Goal: Task Accomplishment & Management: Use online tool/utility

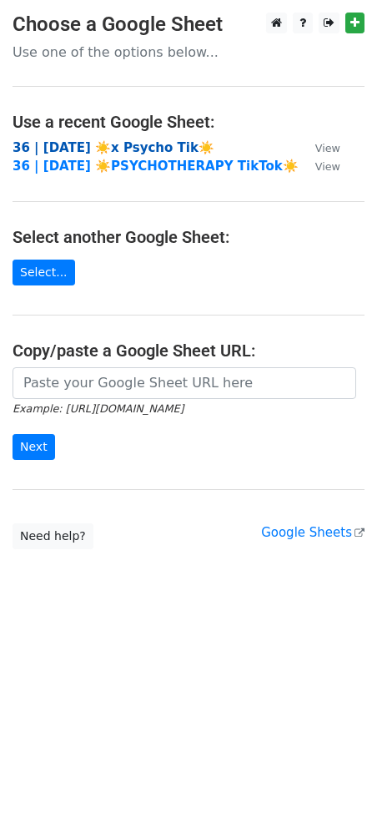
click at [95, 147] on strong "36 | [DATE] ☀️x Psycho Tik☀️" at bounding box center [114, 147] width 202 height 15
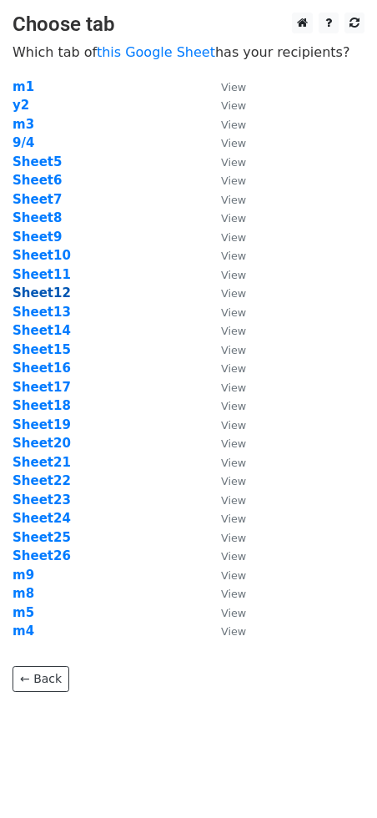
click at [53, 293] on strong "Sheet12" at bounding box center [42, 293] width 58 height 15
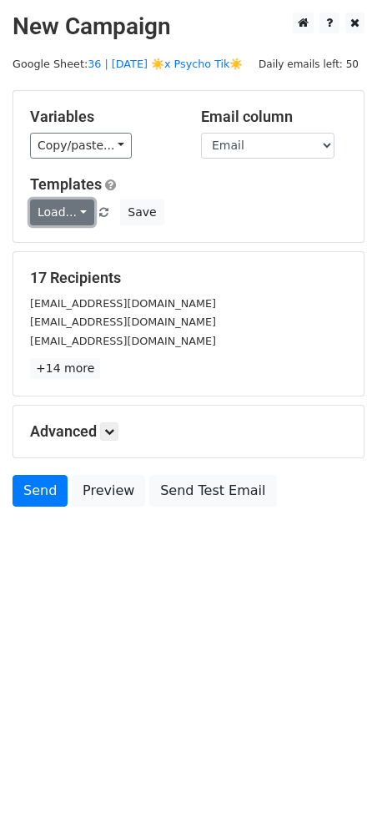
click at [70, 219] on link "Load..." at bounding box center [62, 213] width 64 height 26
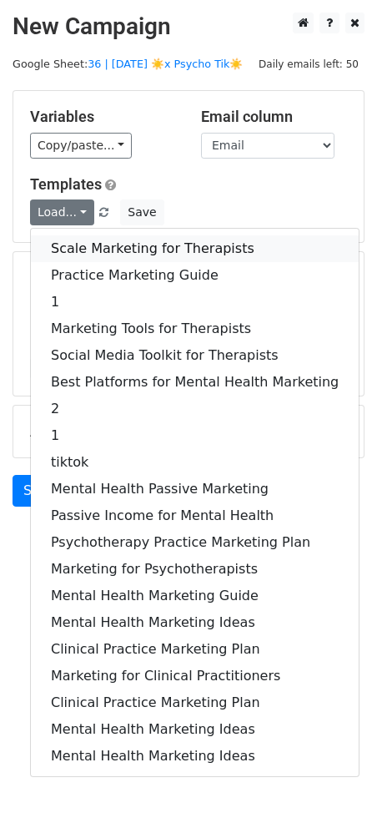
click at [94, 255] on link "Scale Marketing for Therapists" at bounding box center [195, 249] width 328 height 27
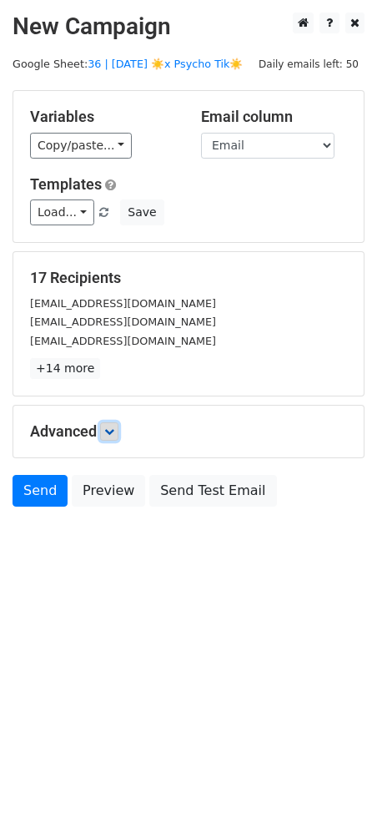
click at [114, 430] on icon at bounding box center [109, 432] width 10 height 10
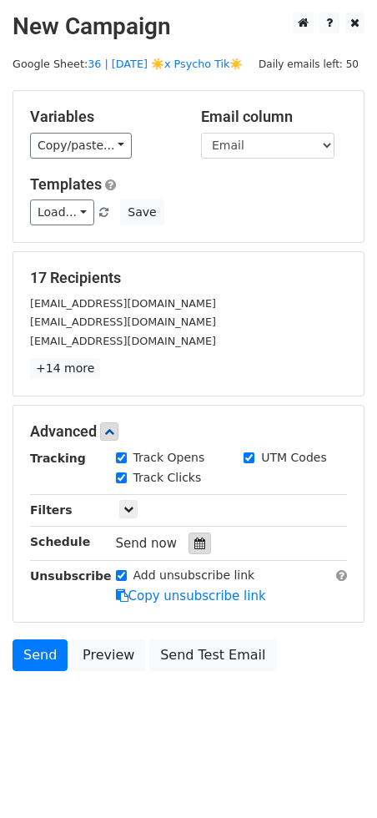
click at [189, 545] on div at bounding box center [200, 544] width 23 height 22
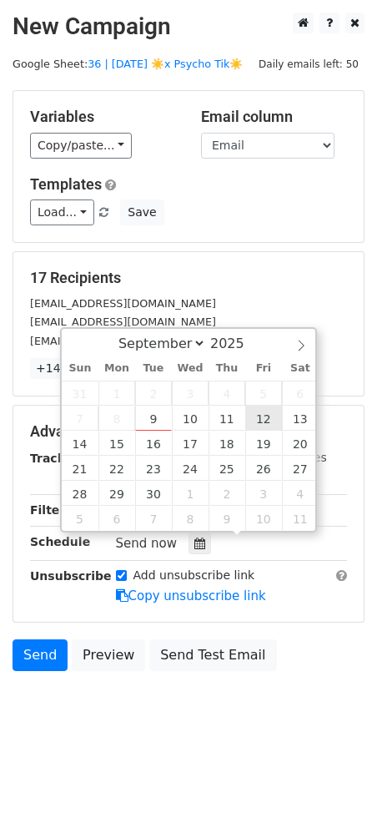
type input "2025-09-12 12:00"
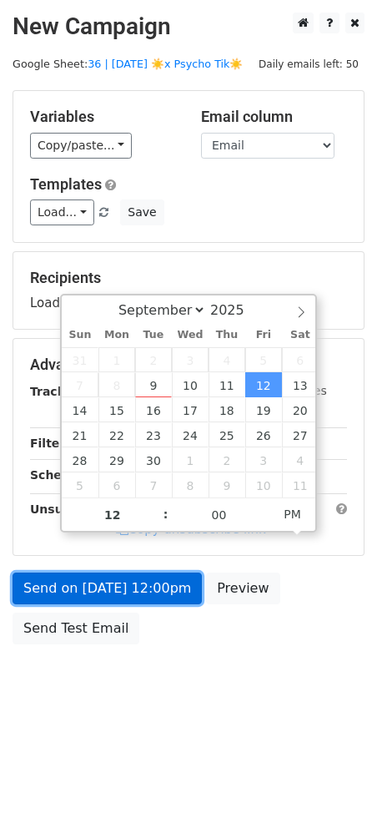
click at [139, 585] on link "Send on Sep 12 at 12:00pm" at bounding box center [108, 589] width 190 height 32
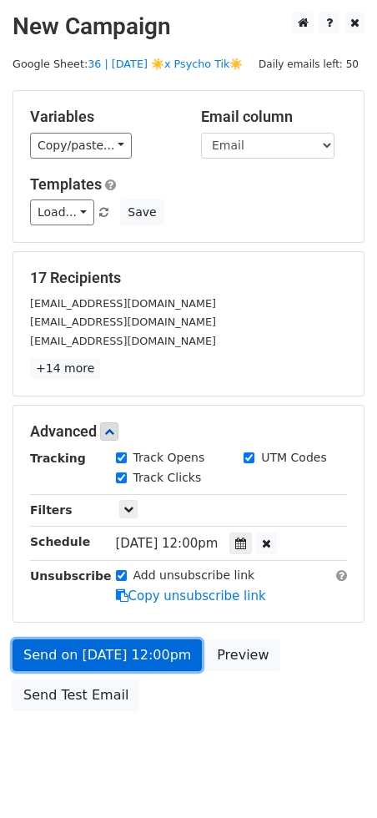
click at [62, 653] on link "Send on Sep 12 at 12:00pm" at bounding box center [108, 656] width 190 height 32
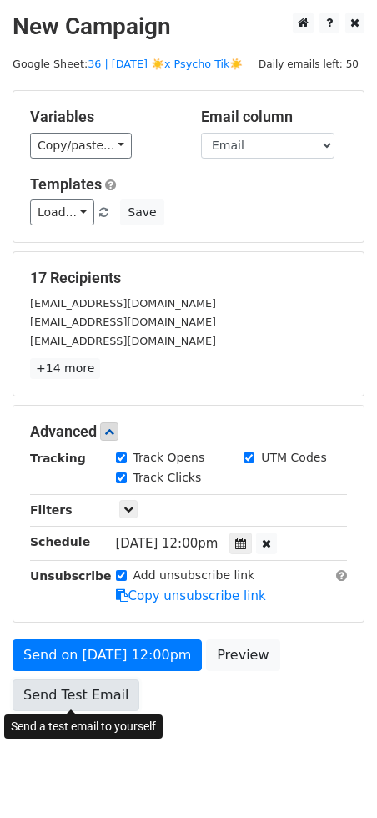
click at [59, 700] on link "Send Test Email" at bounding box center [76, 696] width 127 height 32
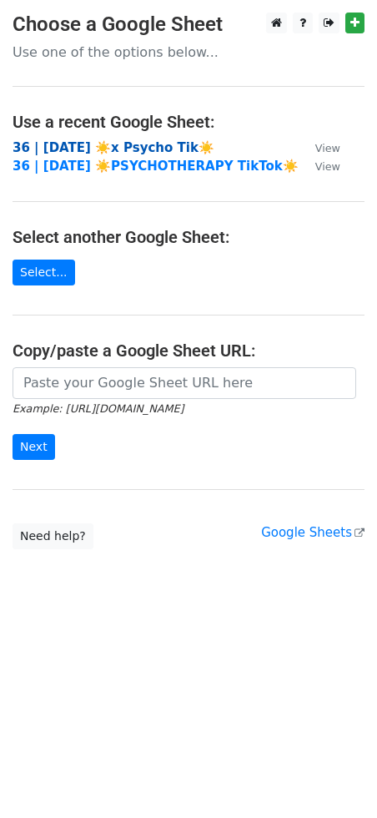
click at [94, 144] on strong "36 | [DATE] ☀️x Psycho Tik☀️" at bounding box center [114, 147] width 202 height 15
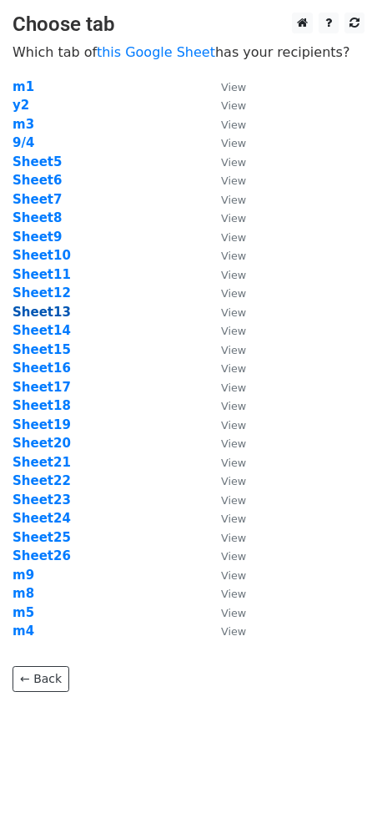
click at [37, 315] on strong "Sheet13" at bounding box center [42, 312] width 58 height 15
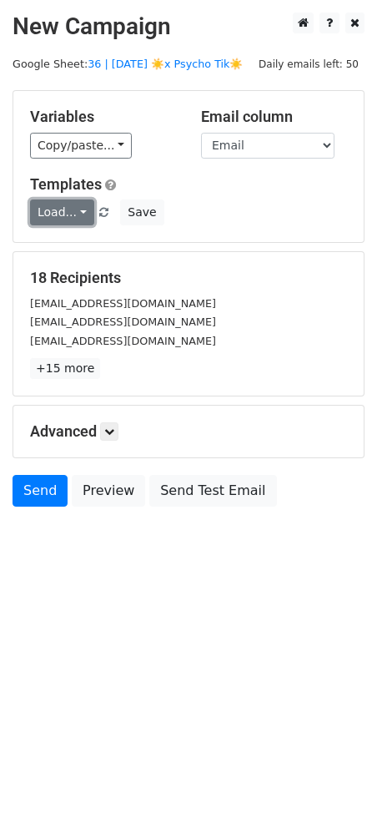
click at [44, 222] on link "Load..." at bounding box center [62, 213] width 64 height 26
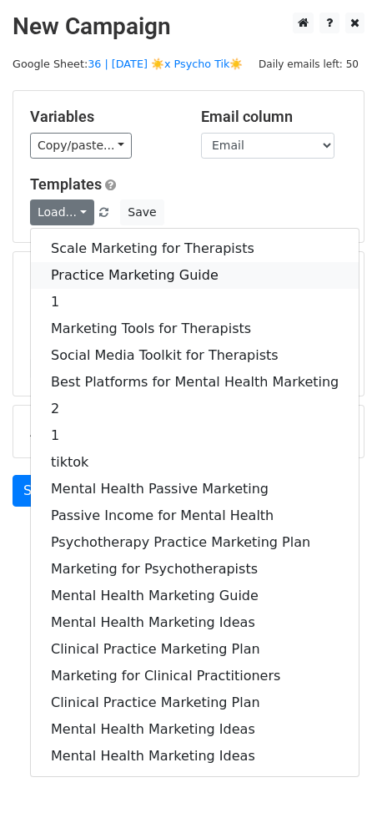
click at [88, 282] on link "Practice Marketing Guide" at bounding box center [195, 275] width 328 height 27
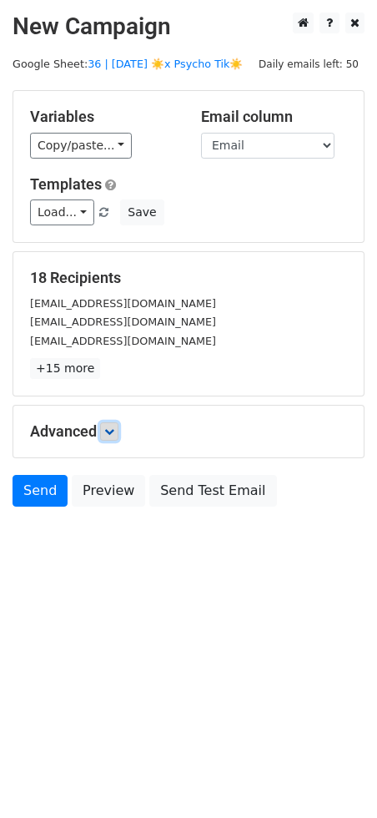
click at [109, 428] on icon at bounding box center [109, 432] width 10 height 10
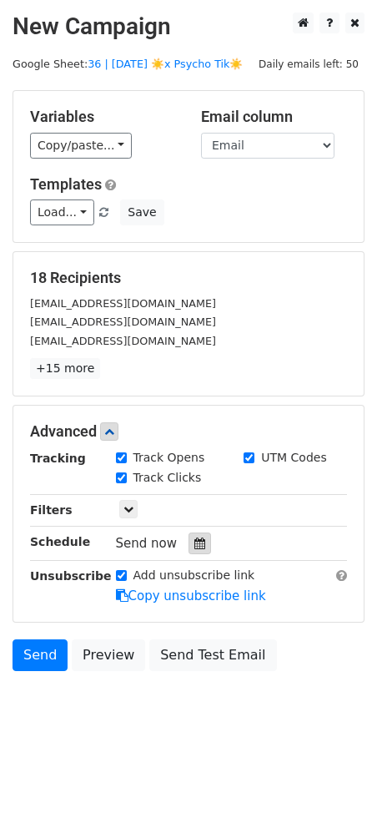
click at [195, 540] on icon at bounding box center [200, 544] width 11 height 12
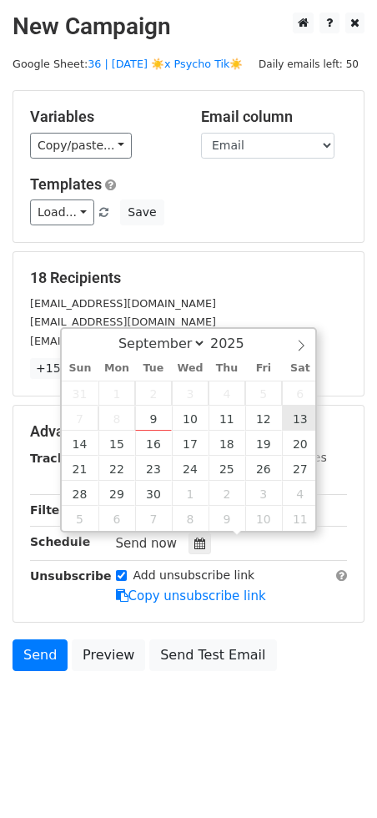
type input "[DATE] 12:00"
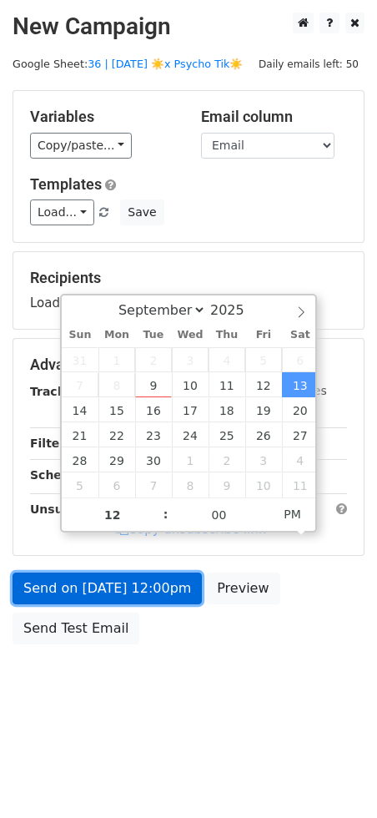
click at [153, 595] on link "Send on [DATE] 12:00pm" at bounding box center [108, 589] width 190 height 32
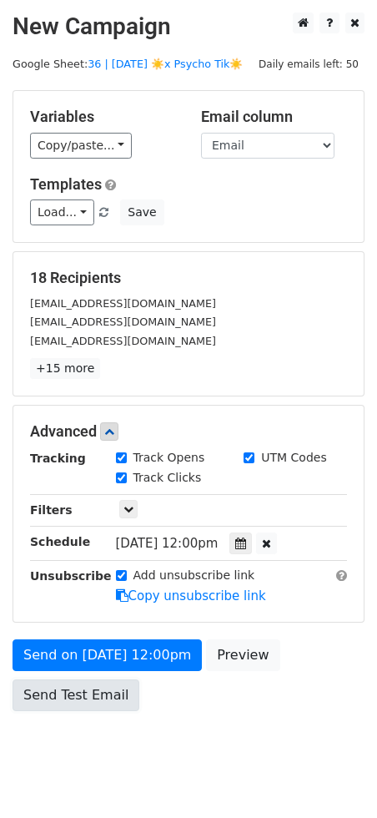
click at [70, 697] on link "Send Test Email" at bounding box center [76, 696] width 127 height 32
